Goal: Task Accomplishment & Management: Manage account settings

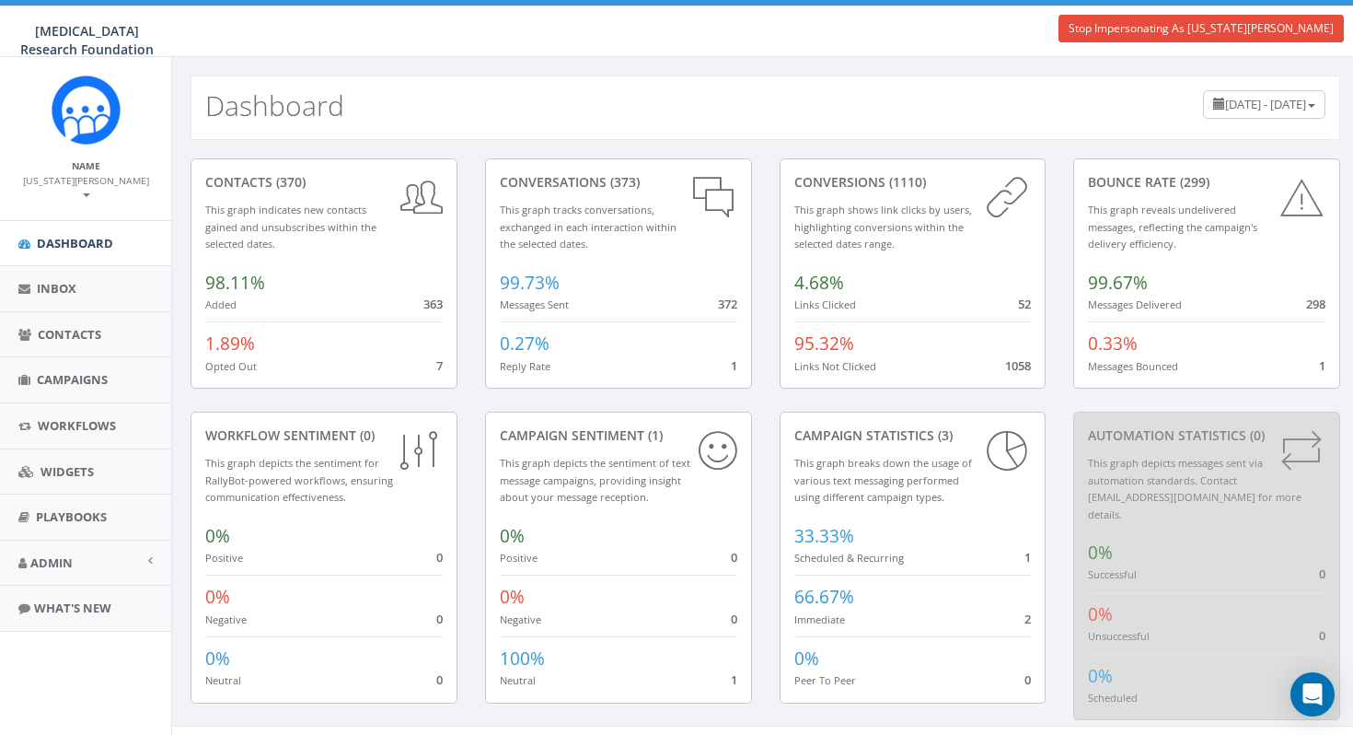
scroll to position [10, 0]
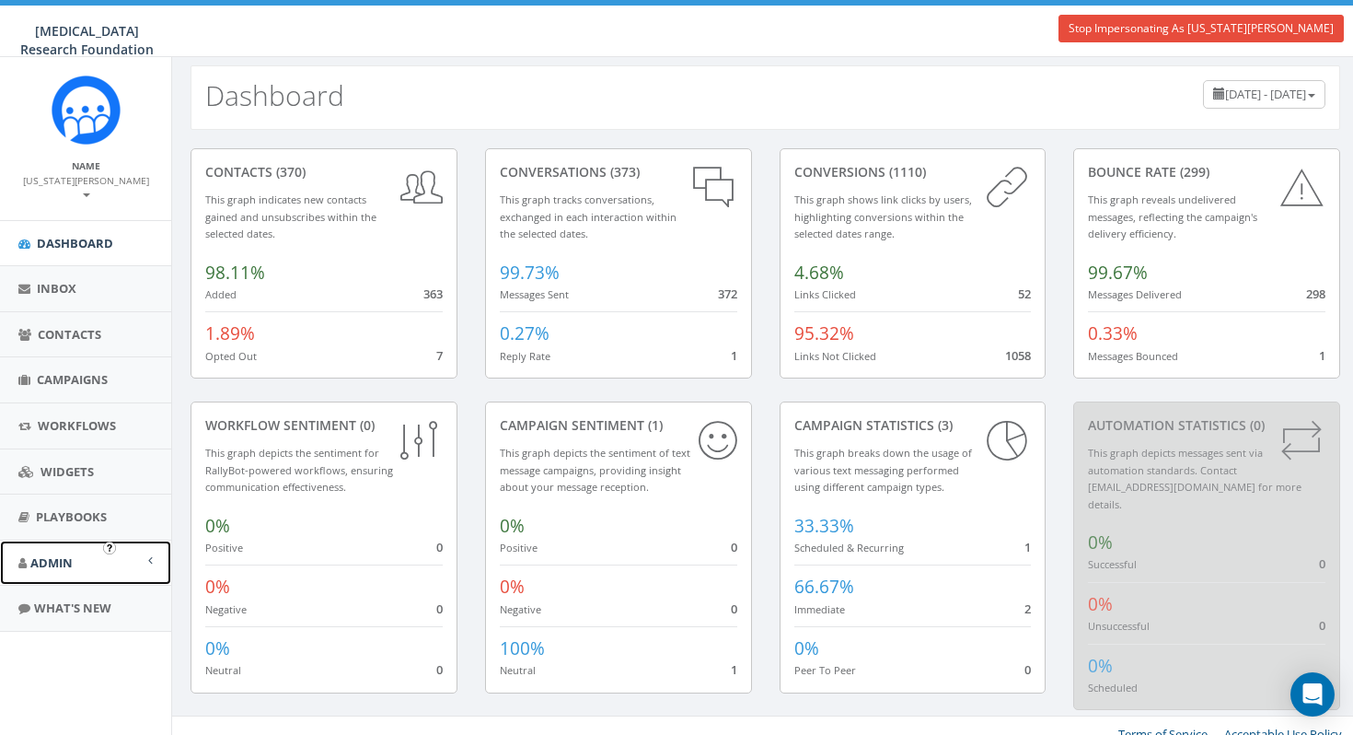
click at [71, 554] on span "Admin" at bounding box center [51, 562] width 42 height 17
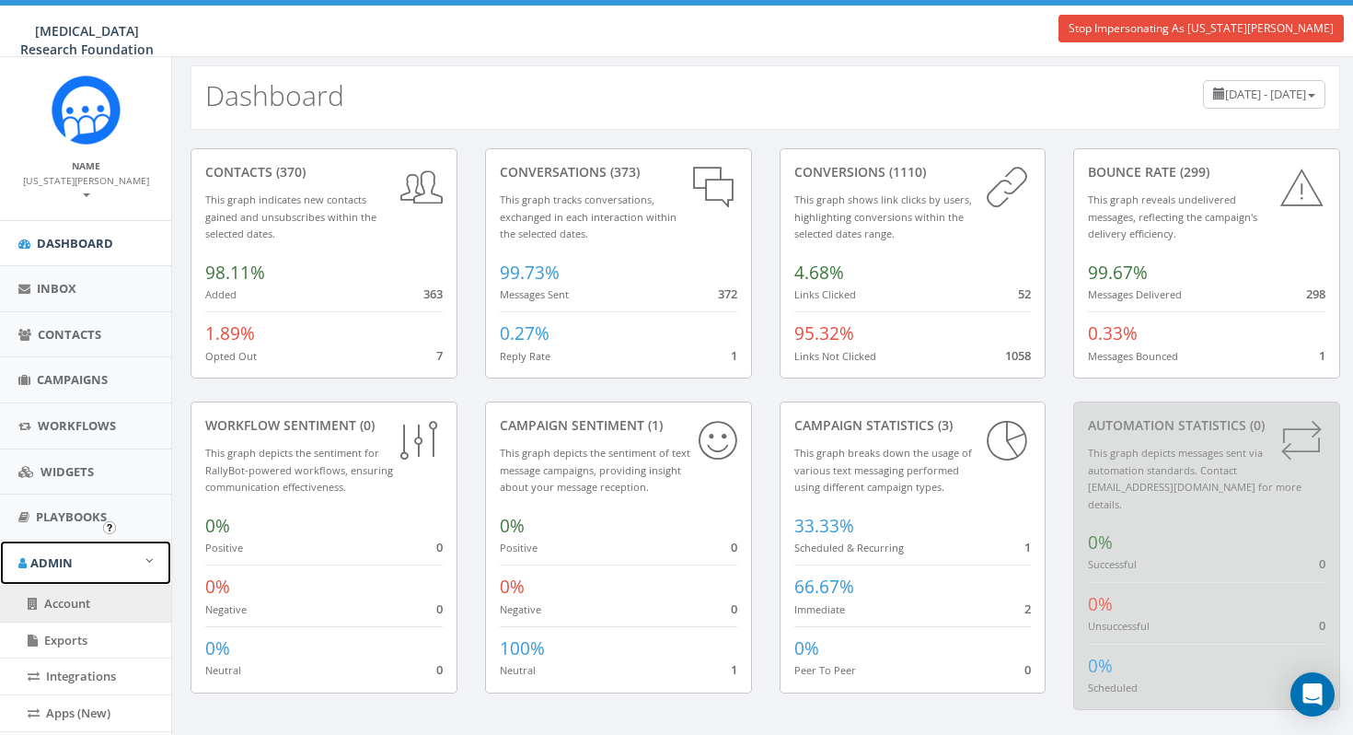
scroll to position [265, 0]
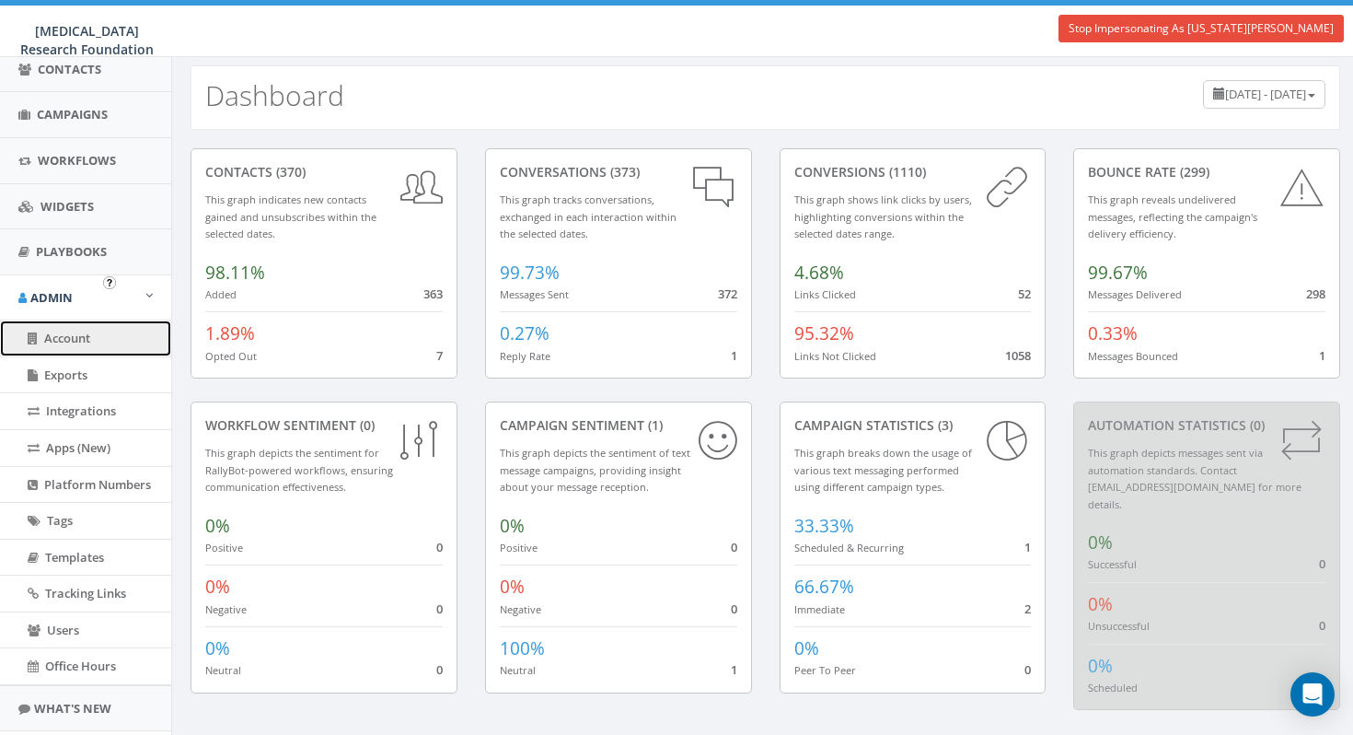
click at [90, 330] on span "Account" at bounding box center [67, 338] width 46 height 17
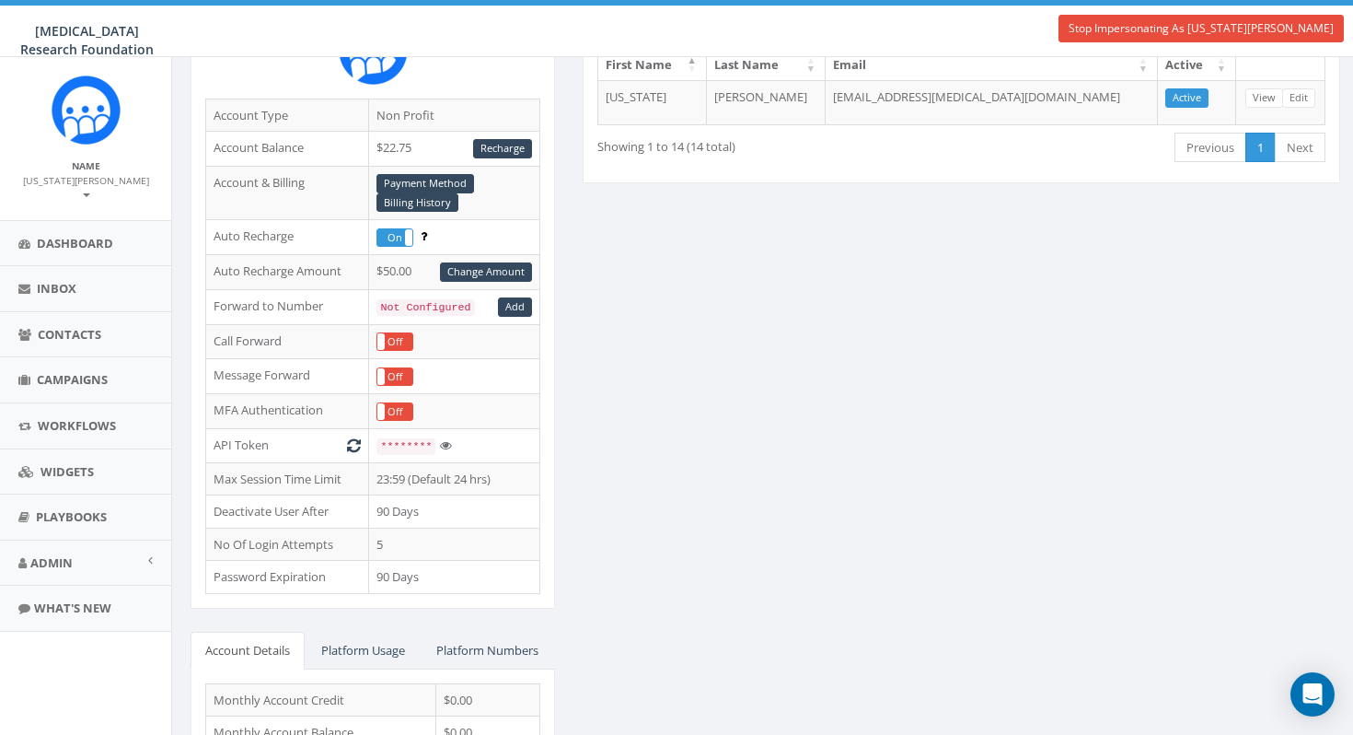
scroll to position [183, 0]
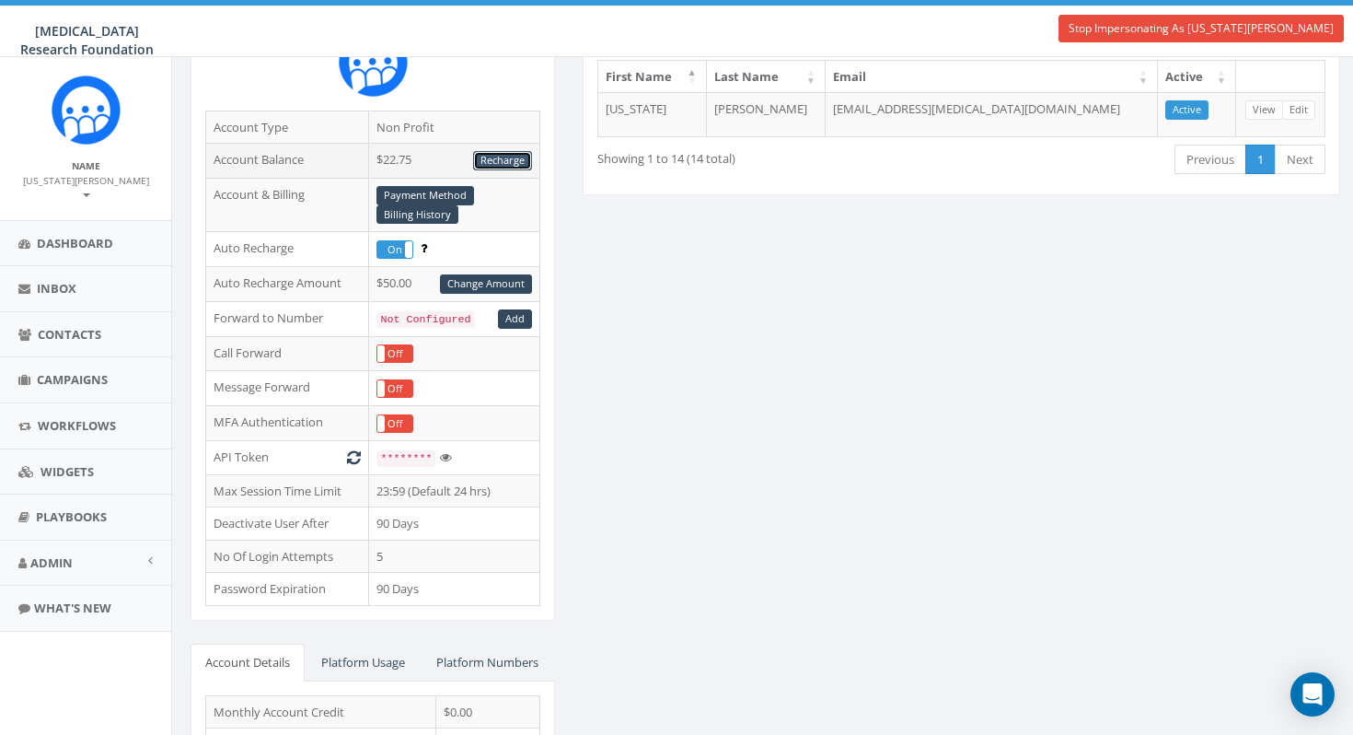
click at [503, 158] on link "Recharge" at bounding box center [502, 160] width 59 height 19
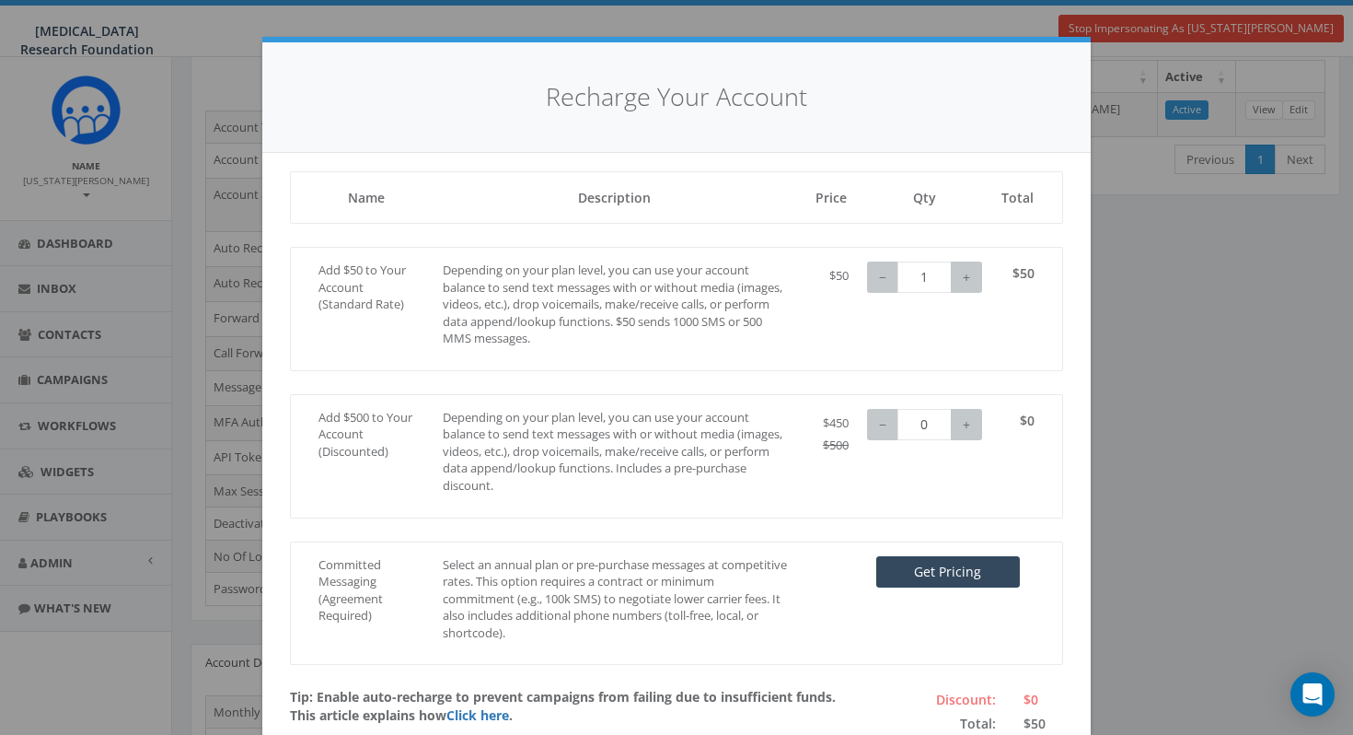
scroll to position [106, 0]
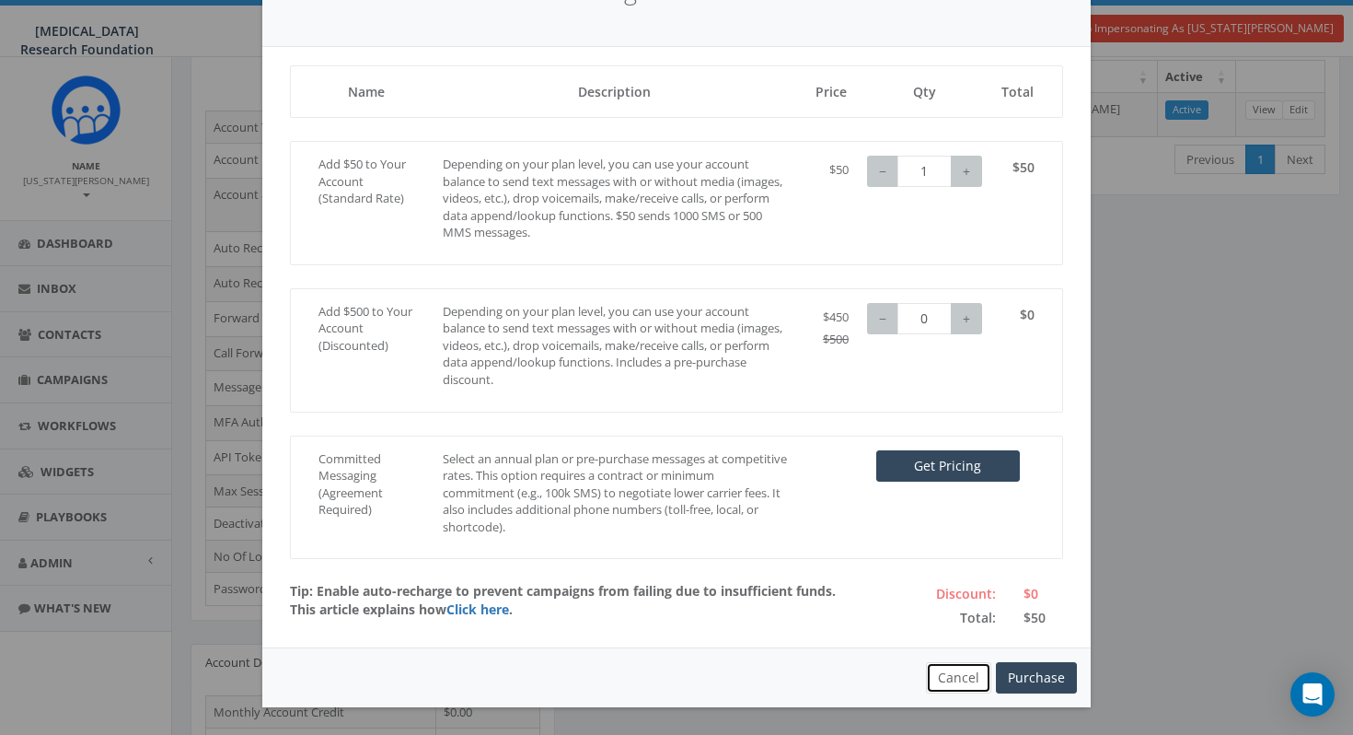
click at [965, 676] on button "Cancel" at bounding box center [958, 677] width 65 height 31
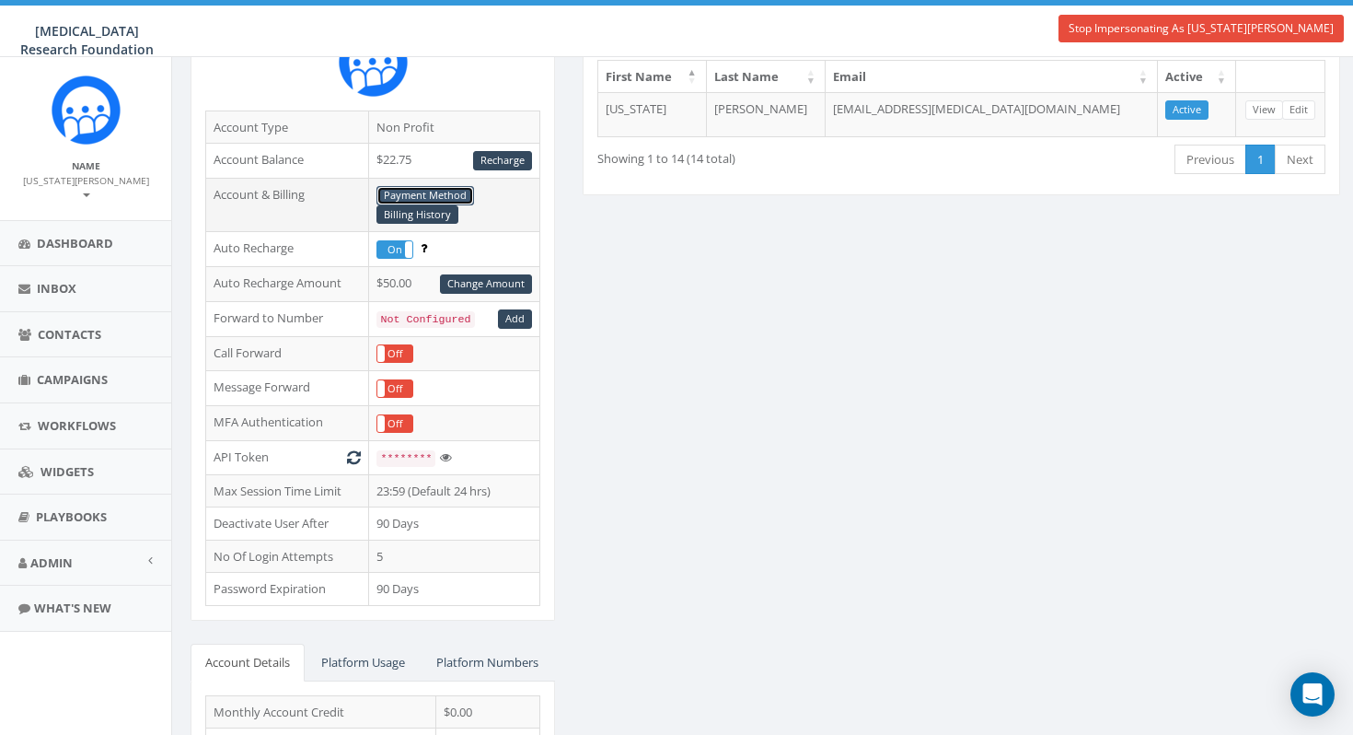
click at [429, 195] on link "Payment Method" at bounding box center [426, 195] width 98 height 19
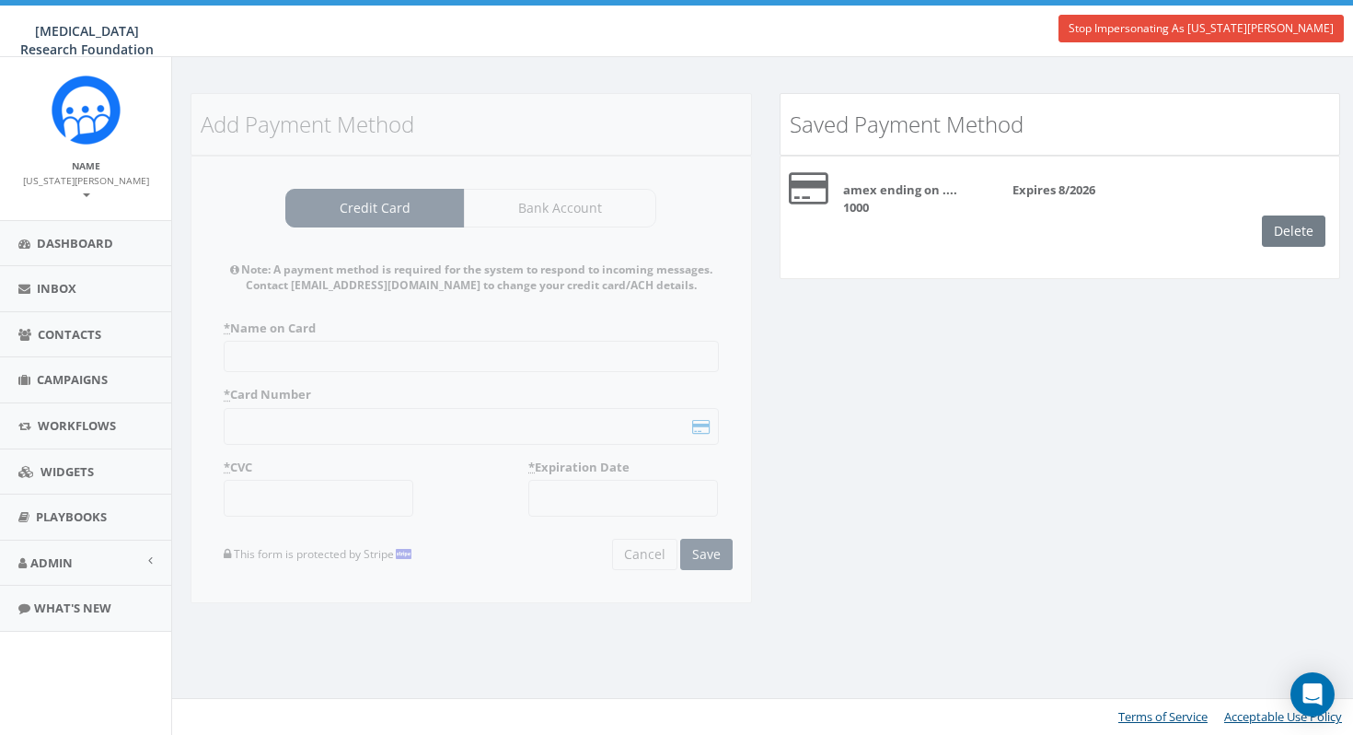
click at [1295, 222] on div "Delete" at bounding box center [1300, 230] width 77 height 31
click at [1001, 184] on div "Expires 8/2026" at bounding box center [1063, 189] width 128 height 17
click at [861, 184] on b "amex ending on .... 1000" at bounding box center [900, 198] width 114 height 34
click at [1299, 227] on div "Delete" at bounding box center [1300, 230] width 77 height 31
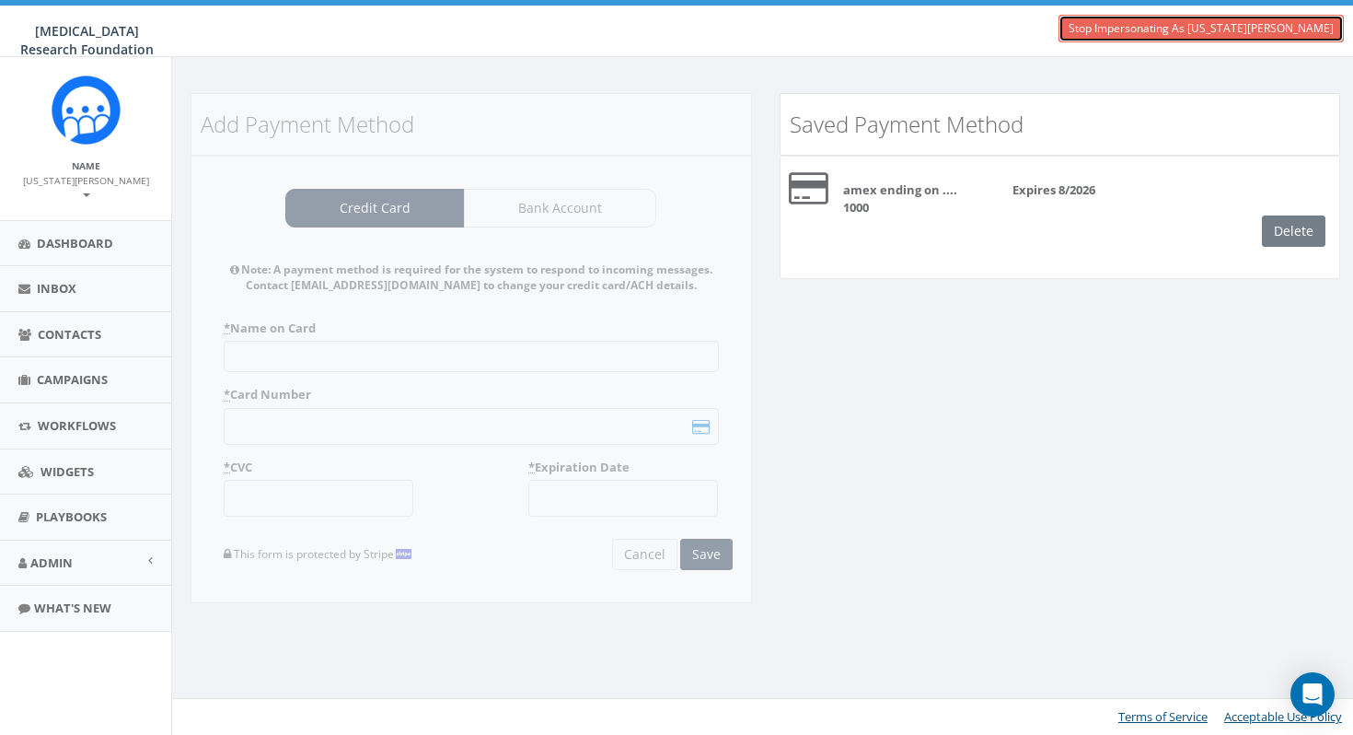
click at [1229, 35] on link "Stop Impersonating As Virginia Snider" at bounding box center [1201, 29] width 285 height 28
